Goal: Task Accomplishment & Management: Use online tool/utility

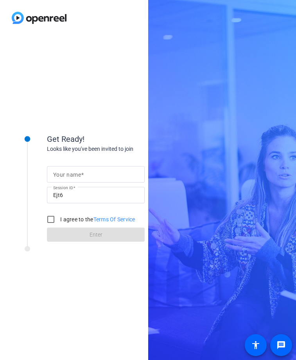
click at [68, 177] on mat-label "Your name" at bounding box center [67, 175] width 28 height 6
click at [68, 177] on input "Your name" at bounding box center [95, 174] width 85 height 9
type input "[PERSON_NAME]"
click at [49, 219] on input "I agree to the Terms Of Service" at bounding box center [51, 219] width 16 height 16
checkbox input "true"
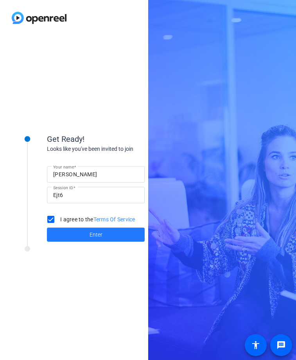
click at [79, 240] on span at bounding box center [96, 234] width 98 height 19
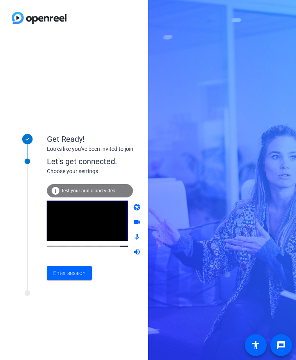
click at [93, 191] on span "Test your audio and video" at bounding box center [88, 190] width 54 height 5
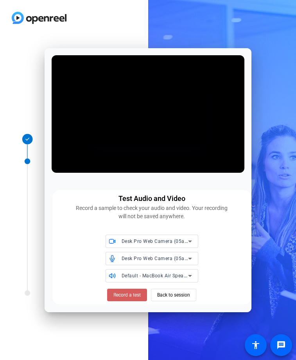
click at [125, 294] on span "Record a test" at bounding box center [127, 294] width 27 height 7
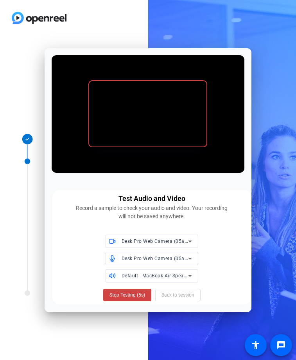
click at [125, 294] on span "Stop Testing (5s)" at bounding box center [128, 294] width 36 height 7
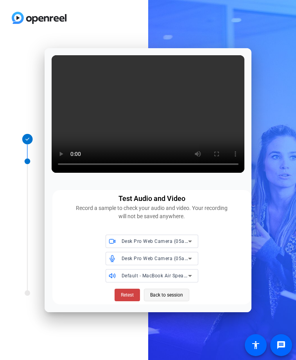
click at [162, 293] on span "Back to session" at bounding box center [166, 294] width 33 height 15
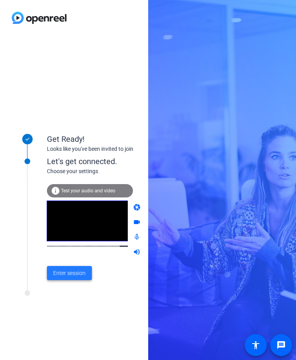
click at [69, 272] on span "Enter session" at bounding box center [69, 273] width 32 height 8
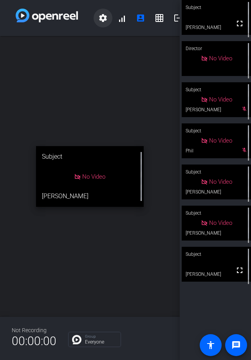
click at [104, 20] on mat-icon "settings" at bounding box center [102, 17] width 9 height 9
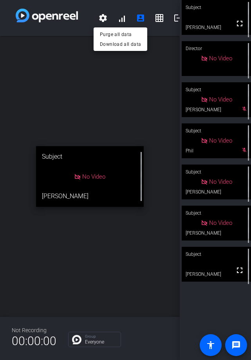
click at [99, 90] on div at bounding box center [125, 180] width 251 height 360
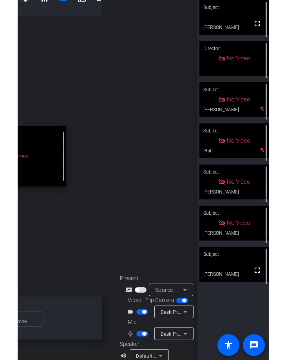
scroll to position [31, 95]
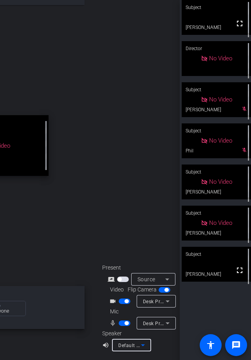
click at [144, 345] on icon at bounding box center [142, 344] width 9 height 9
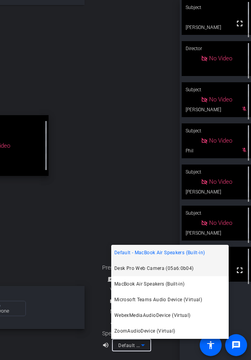
click at [175, 267] on span "Desk Pro Web Camera (05a6:0b04)" at bounding box center [153, 268] width 79 height 9
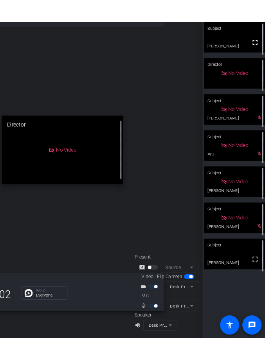
scroll to position [31, 44]
